Goal: Task Accomplishment & Management: Use online tool/utility

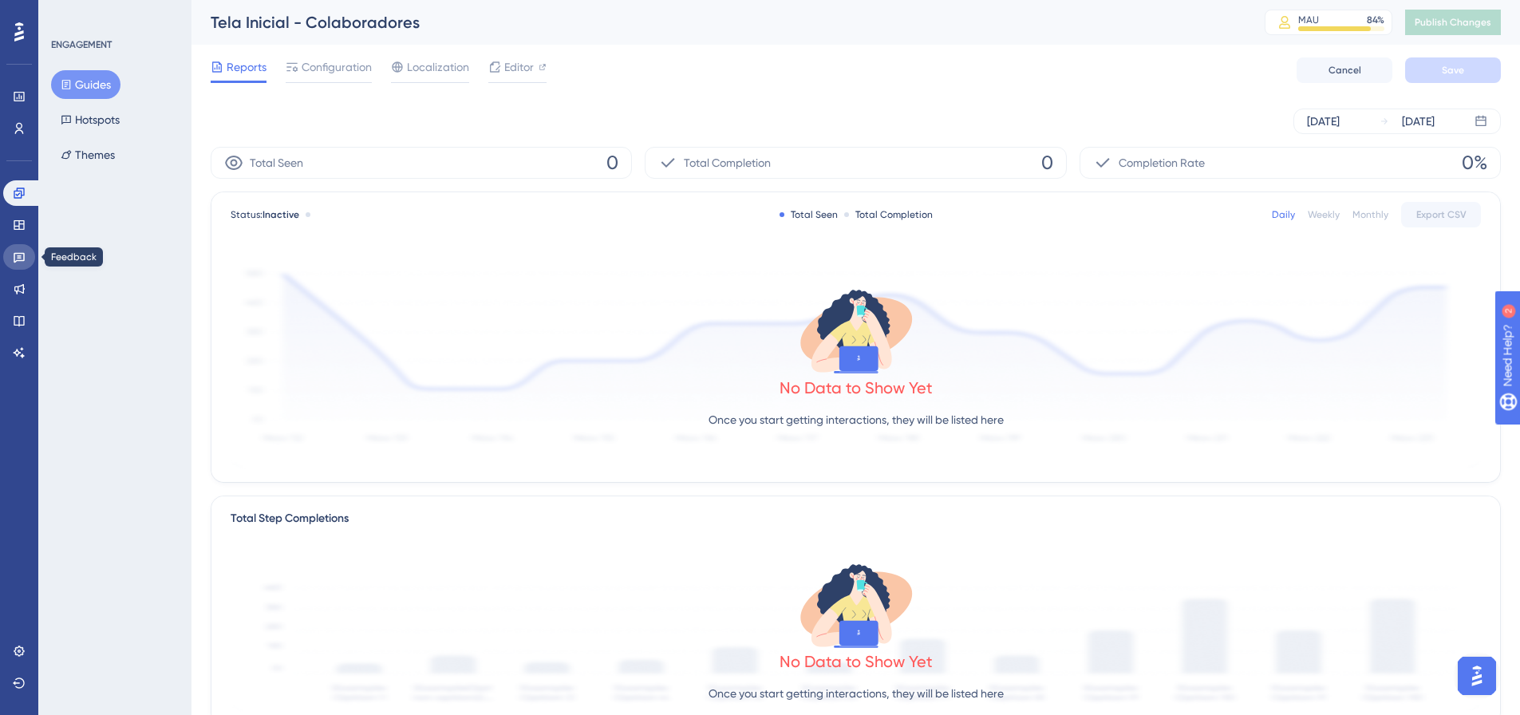
click at [21, 262] on icon at bounding box center [19, 257] width 13 height 13
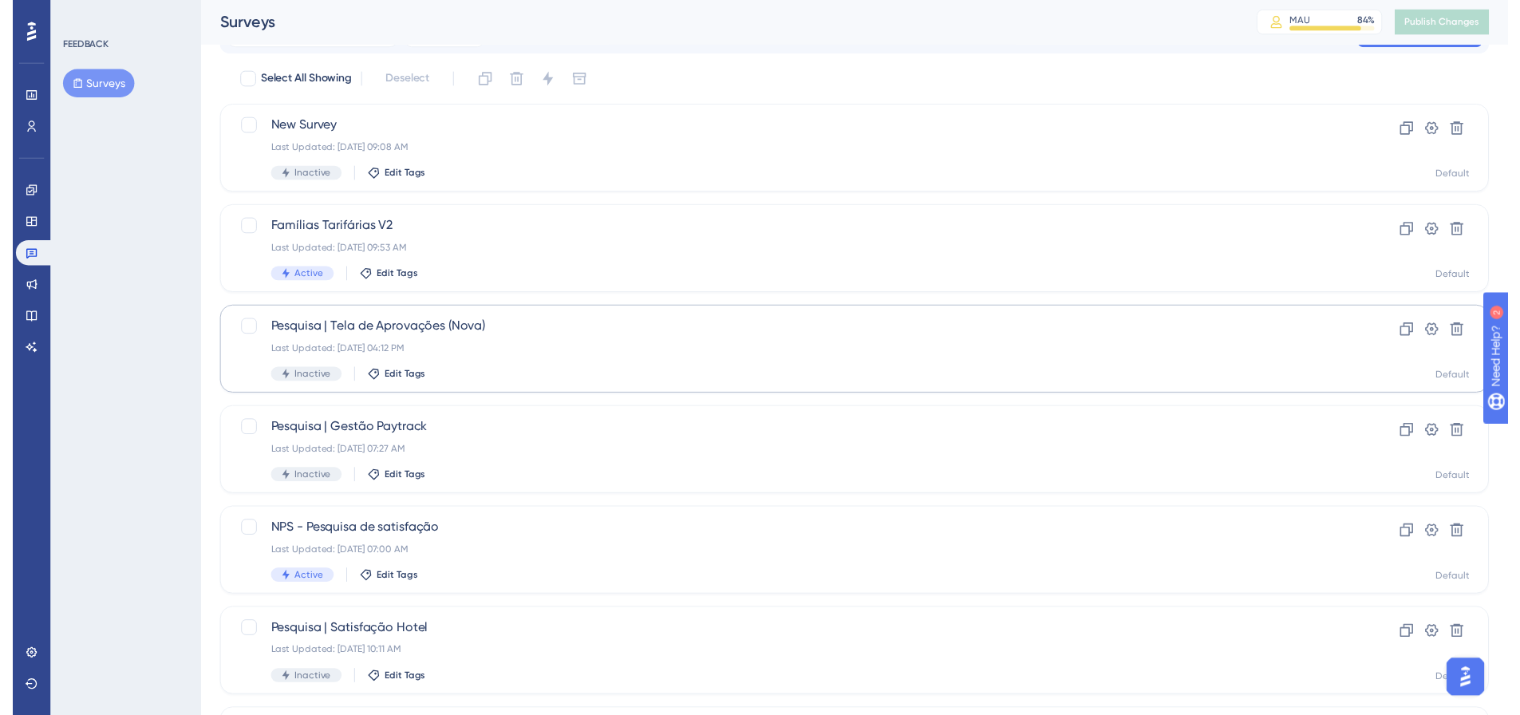
scroll to position [33, 0]
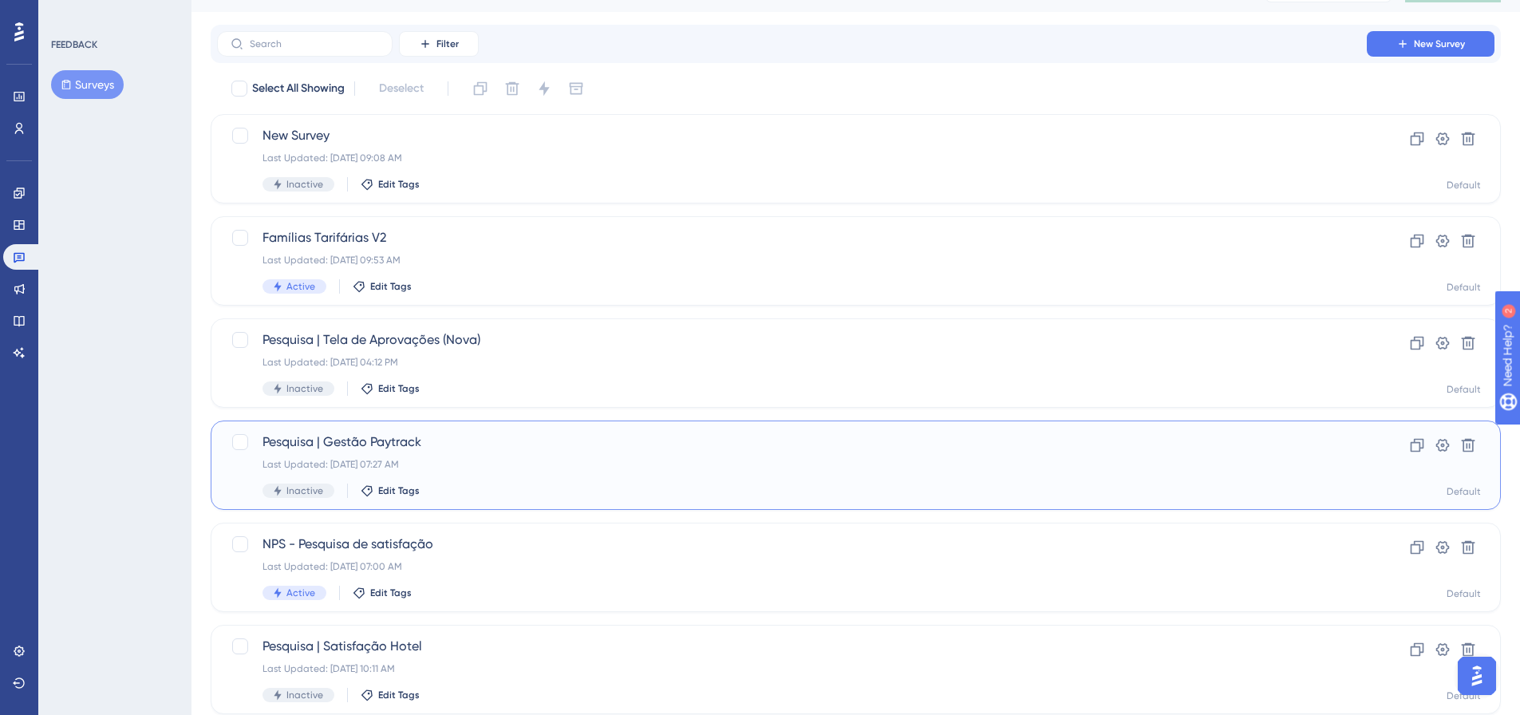
click at [507, 463] on div "Last Updated: [DATE] 07:27 AM" at bounding box center [791, 464] width 1059 height 13
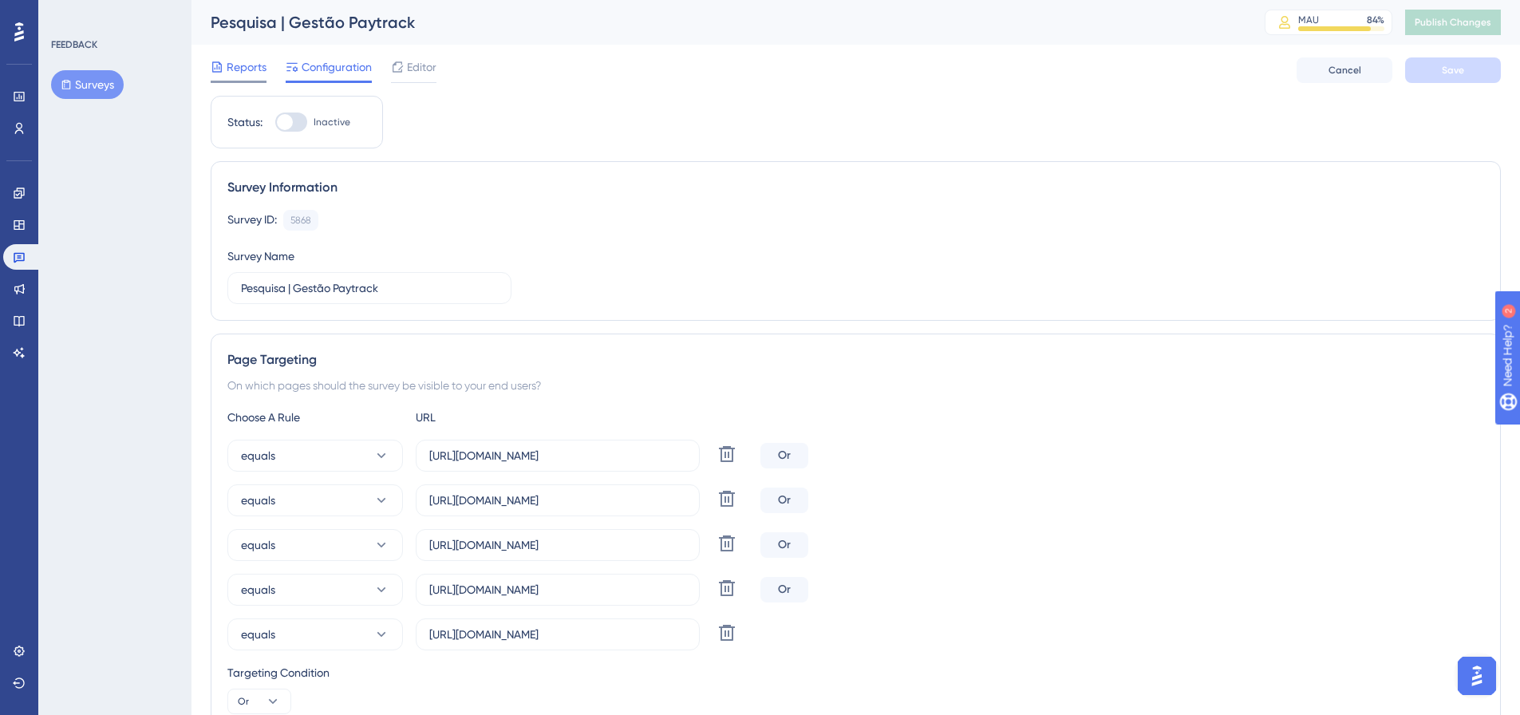
click at [248, 66] on span "Reports" at bounding box center [247, 66] width 40 height 19
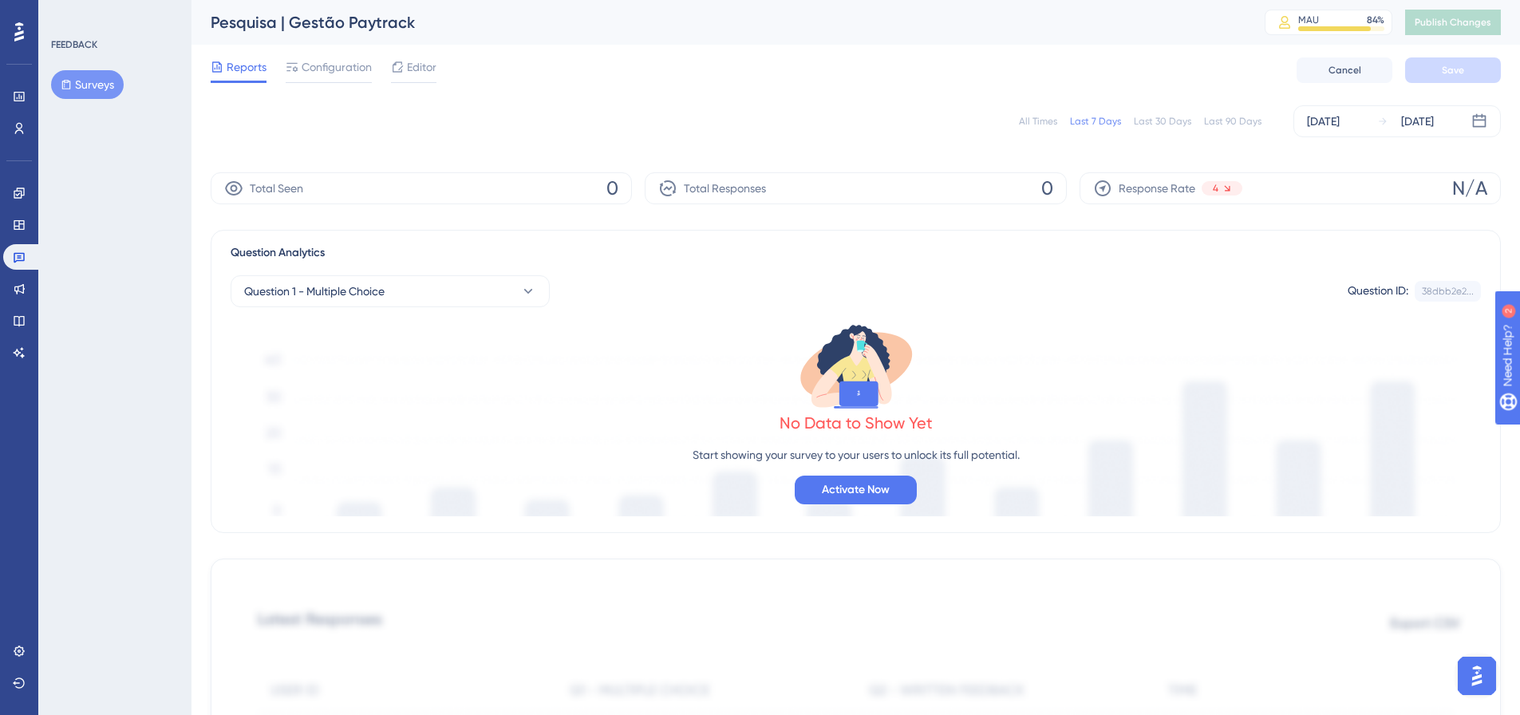
click at [1036, 121] on div "All Times" at bounding box center [1038, 121] width 38 height 13
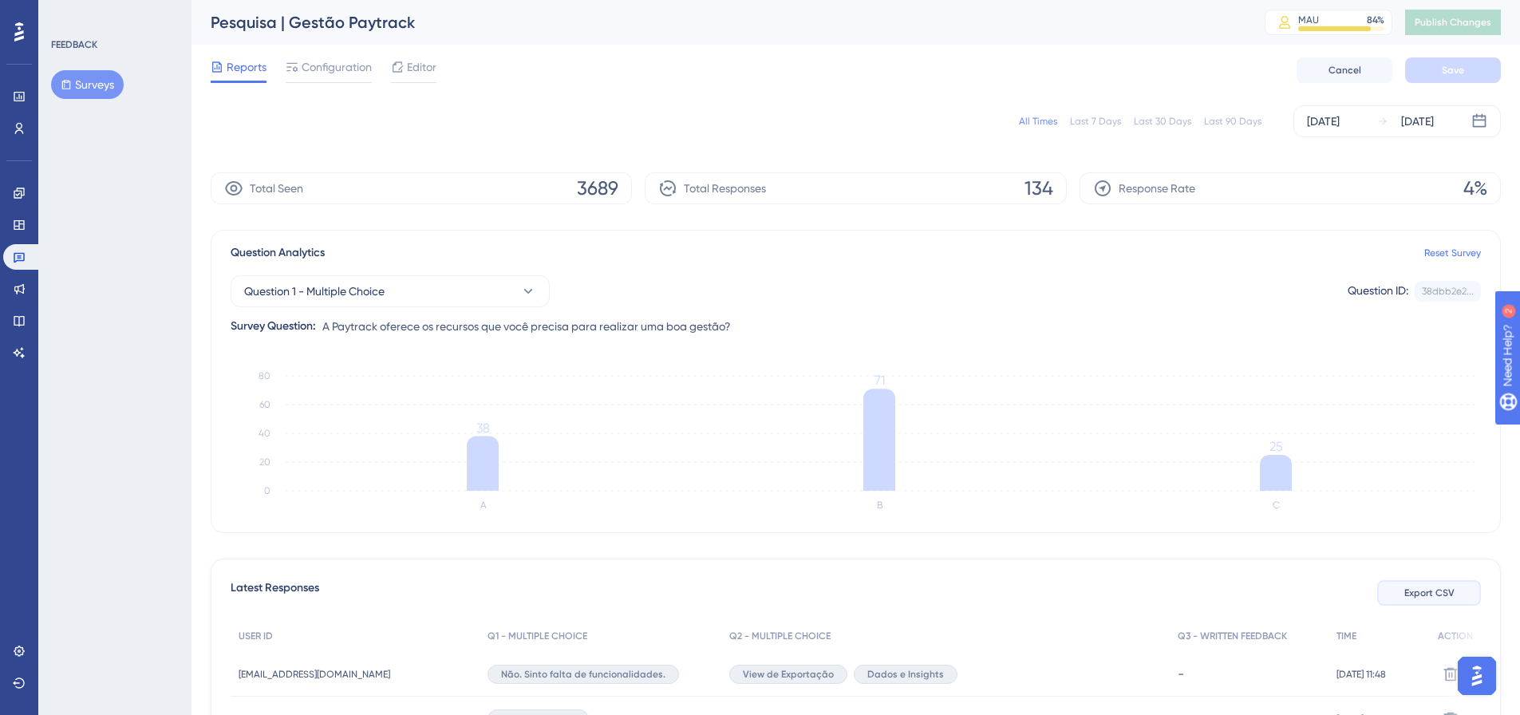
click at [1421, 596] on span "Export CSV" at bounding box center [1429, 592] width 50 height 13
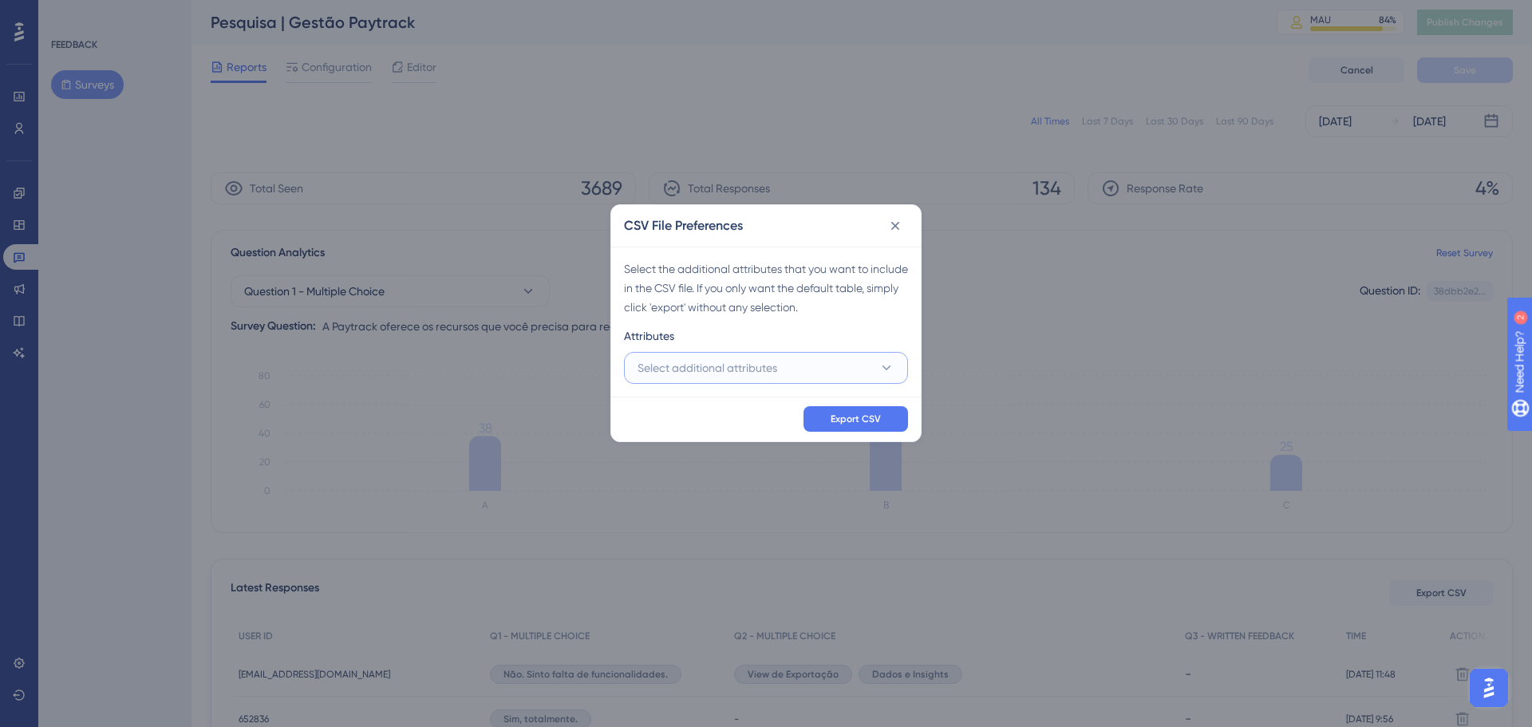
click at [694, 381] on button "Select additional attributes" at bounding box center [766, 368] width 284 height 32
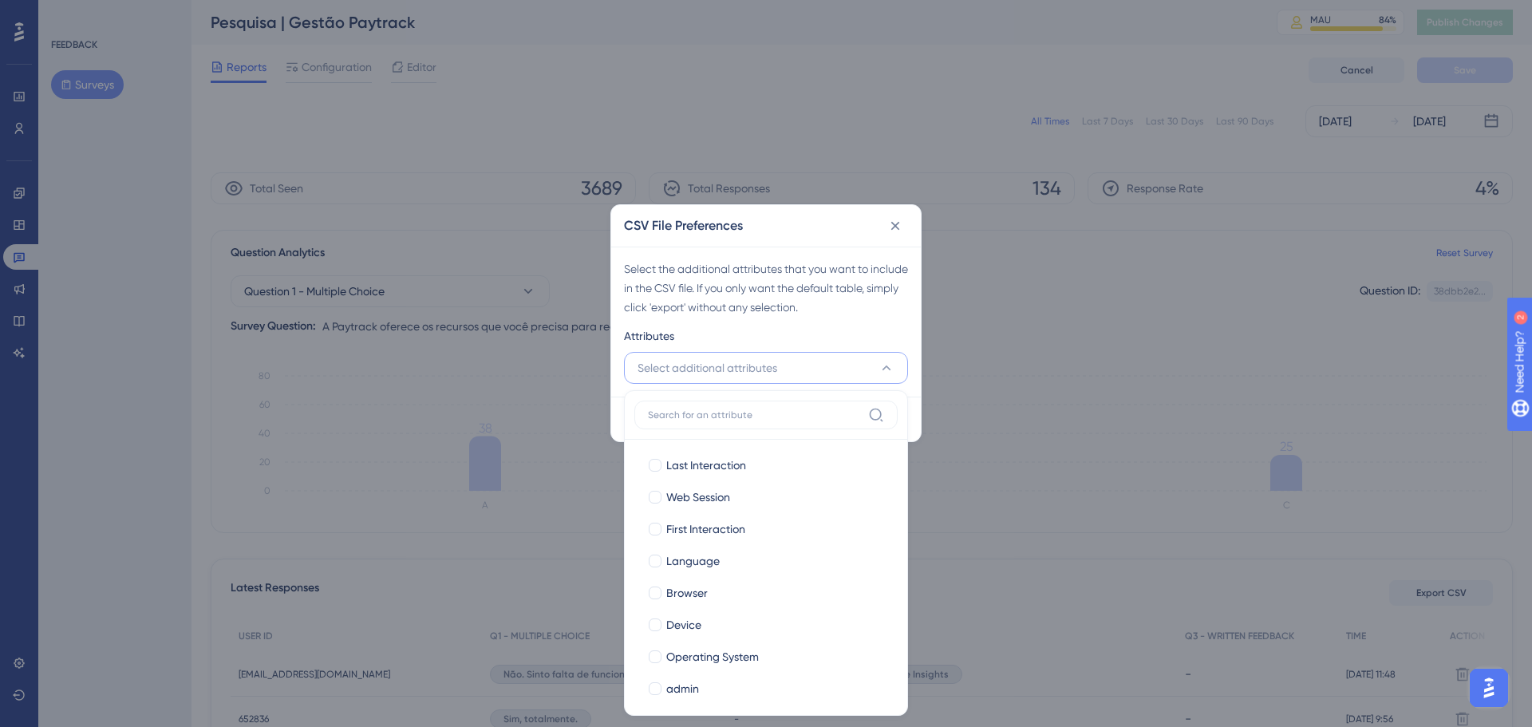
click at [772, 370] on span "Select additional attributes" at bounding box center [707, 367] width 140 height 19
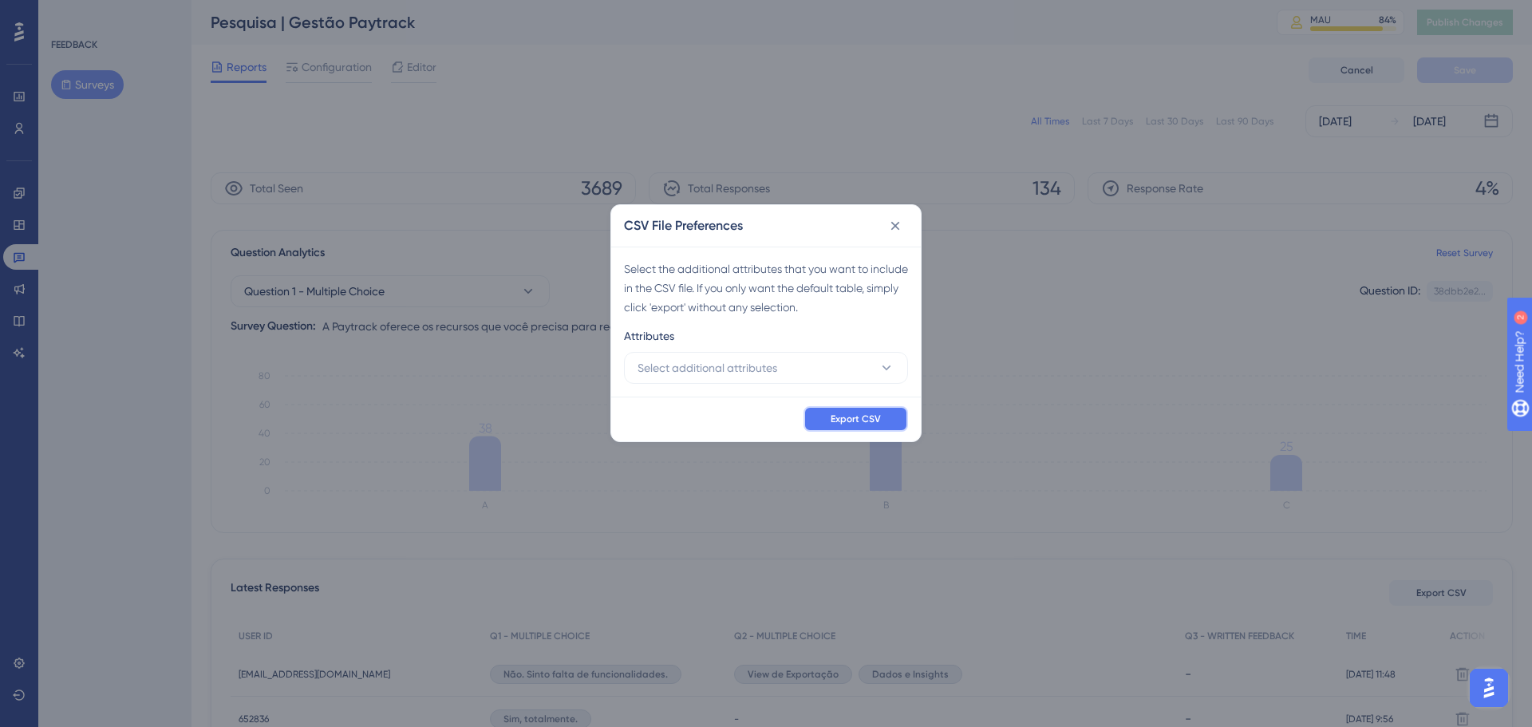
click at [832, 416] on span "Export CSV" at bounding box center [856, 418] width 50 height 13
